Goal: Task Accomplishment & Management: Use online tool/utility

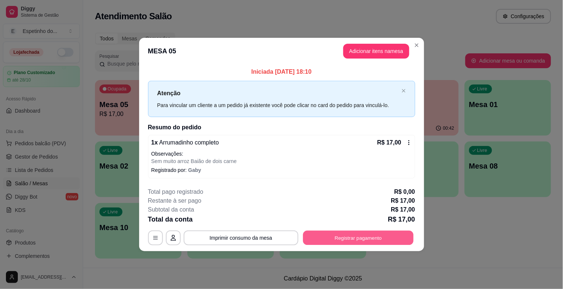
click at [312, 236] on button "Registrar pagamento" at bounding box center [358, 238] width 111 height 14
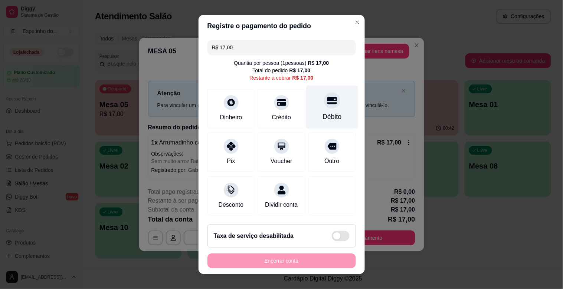
click at [327, 115] on div "Débito" at bounding box center [332, 117] width 19 height 10
click at [370, 261] on div "Registre o pagamento do pedido R$ 17,00 Quantia por pessoa ( 1 pessoas) R$ 17,0…" at bounding box center [281, 144] width 563 height 289
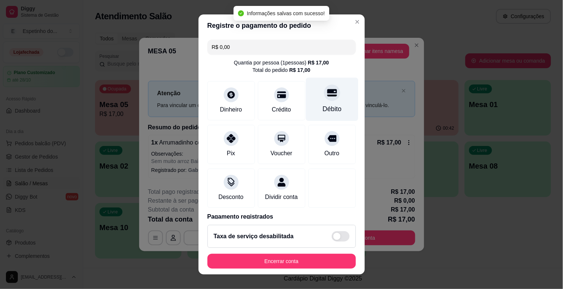
type input "R$ 0,00"
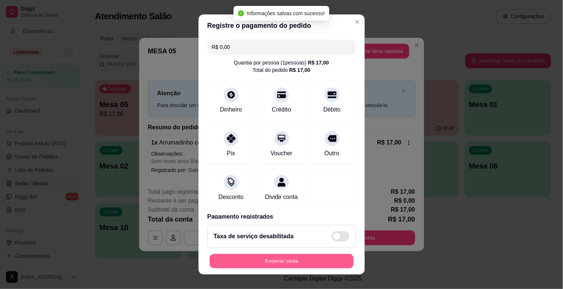
click at [322, 269] on button "Encerrar conta" at bounding box center [282, 262] width 144 height 14
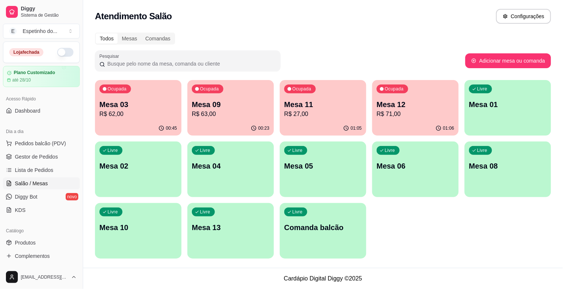
click at [239, 117] on p "R$ 63,00" at bounding box center [231, 114] width 78 height 9
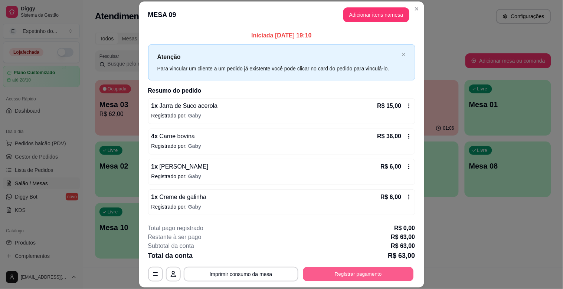
click at [335, 268] on button "Registrar pagamento" at bounding box center [358, 275] width 111 height 14
click at [384, 271] on button "Registrar pagamento" at bounding box center [358, 275] width 111 height 14
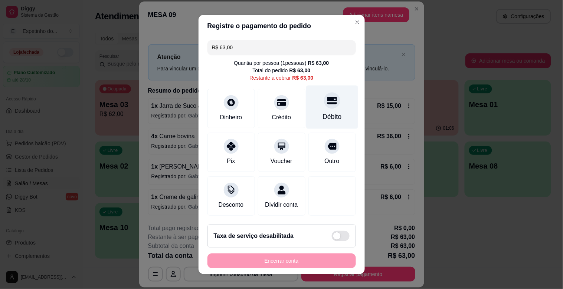
click at [306, 101] on div "Débito" at bounding box center [332, 107] width 52 height 43
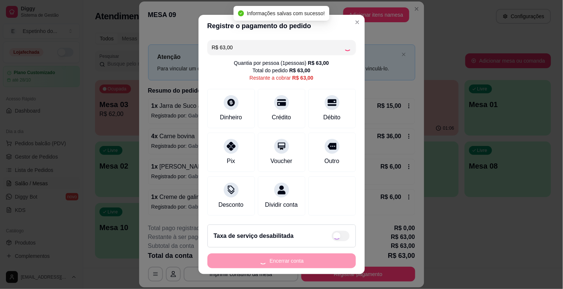
type input "R$ 0,00"
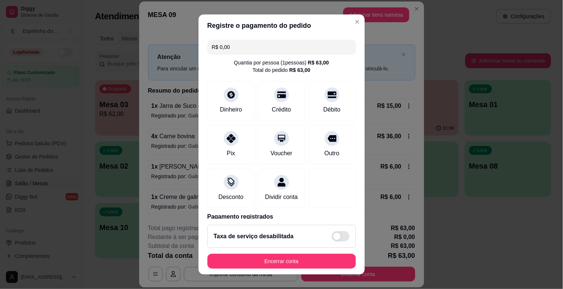
click at [326, 269] on footer "Taxa de serviço desabilitada Encerrar conta" at bounding box center [282, 247] width 166 height 56
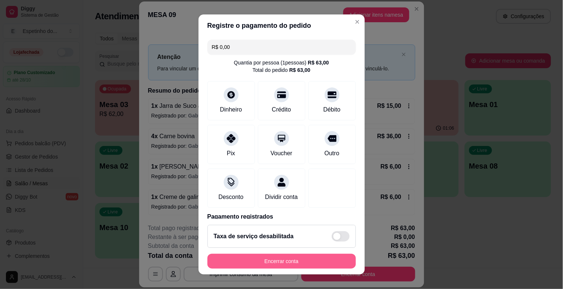
click at [308, 264] on button "Encerrar conta" at bounding box center [281, 261] width 148 height 15
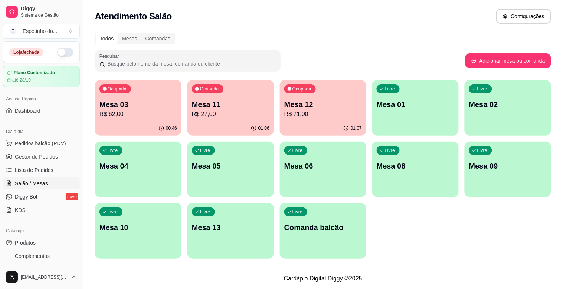
click at [416, 57] on div "Pesquisar" at bounding box center [280, 60] width 370 height 21
click at [422, 151] on div "Livre Mesa 08" at bounding box center [415, 165] width 86 height 47
click at [386, 177] on div "Livre Mesa 08" at bounding box center [415, 165] width 84 height 45
click at [128, 118] on div "Ocupada Mesa 03 R$ 62,00" at bounding box center [138, 101] width 84 height 40
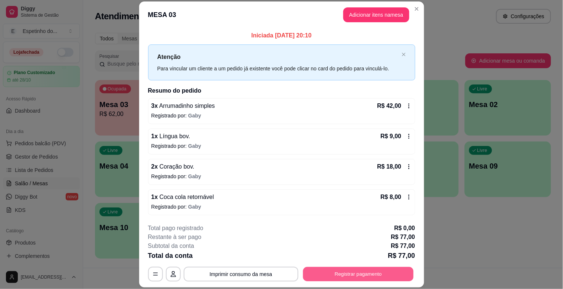
click at [355, 281] on button "Registrar pagamento" at bounding box center [358, 275] width 111 height 14
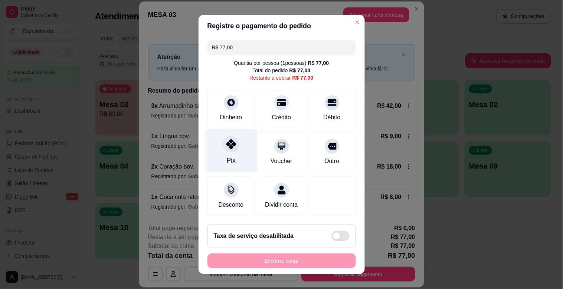
click at [229, 161] on div "Pix" at bounding box center [230, 161] width 9 height 10
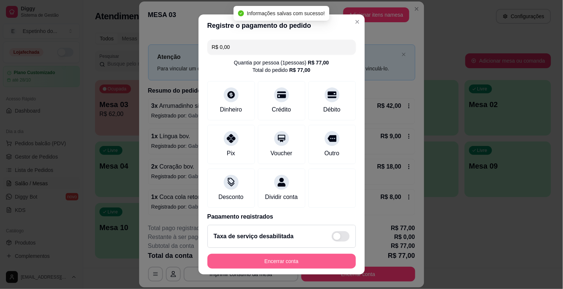
type input "R$ 0,00"
click at [294, 260] on button "Encerrar conta" at bounding box center [282, 262] width 144 height 14
